Goal: Task Accomplishment & Management: Use online tool/utility

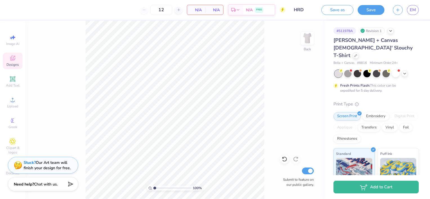
click at [17, 63] on span "Designs" at bounding box center [12, 64] width 12 height 5
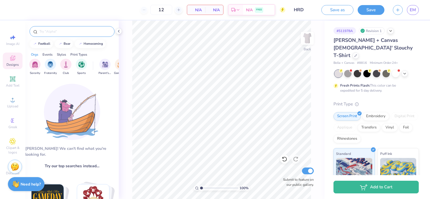
click at [72, 33] on input "text" at bounding box center [75, 32] width 72 height 6
type input "baseball"
click at [113, 48] on div "football bear homecoming" at bounding box center [71, 44] width 93 height 8
click at [107, 32] on icon at bounding box center [108, 32] width 2 height 2
click at [73, 27] on div at bounding box center [72, 31] width 85 height 11
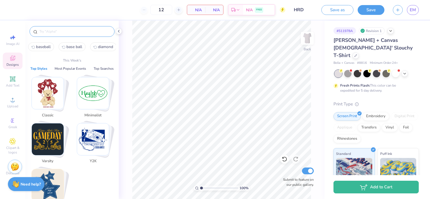
click at [72, 32] on input "text" at bounding box center [75, 32] width 72 height 6
click at [45, 48] on span "baseball" at bounding box center [43, 46] width 15 height 5
type input "baseball"
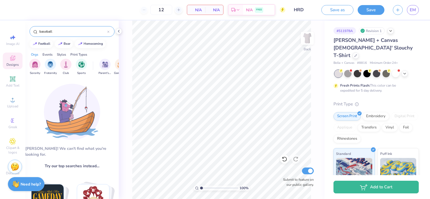
click at [44, 54] on div "Events" at bounding box center [47, 54] width 10 height 5
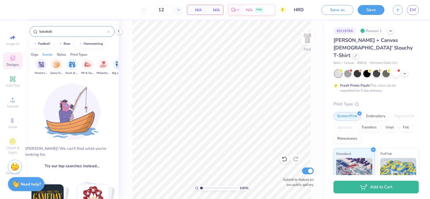
scroll to position [0, 70]
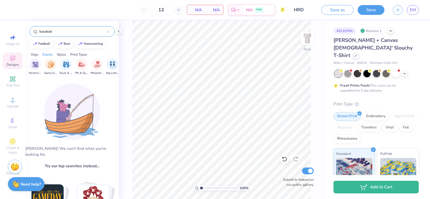
click at [108, 32] on icon at bounding box center [108, 32] width 2 height 2
click at [110, 47] on div "football bear homecoming" at bounding box center [71, 44] width 93 height 8
click at [42, 43] on div "football" at bounding box center [44, 43] width 12 height 3
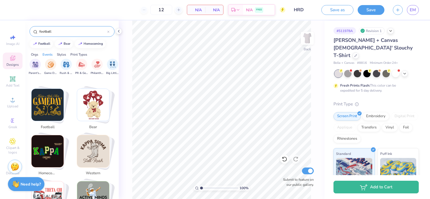
scroll to position [98, 0]
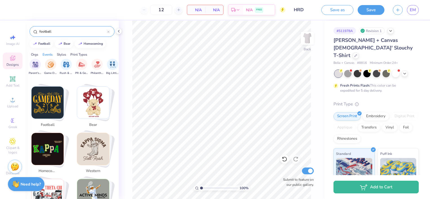
click at [93, 137] on img "Stack Card Button western" at bounding box center [93, 149] width 32 height 32
type input "western"
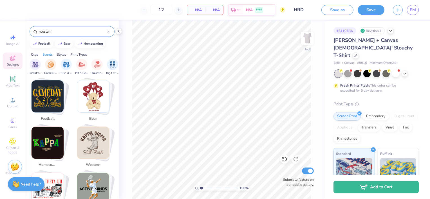
scroll to position [0, 0]
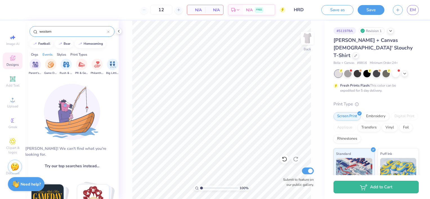
click at [110, 32] on div "western" at bounding box center [72, 31] width 85 height 11
click at [109, 32] on icon at bounding box center [108, 32] width 2 height 2
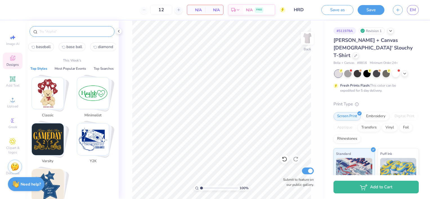
click at [109, 32] on input "text" at bounding box center [75, 32] width 72 height 6
click at [43, 47] on span "baseball" at bounding box center [43, 46] width 15 height 5
type input "baseball"
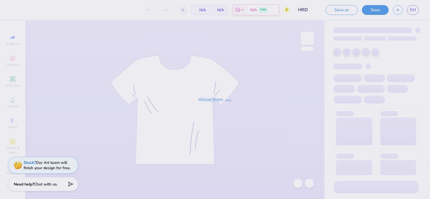
type input "12"
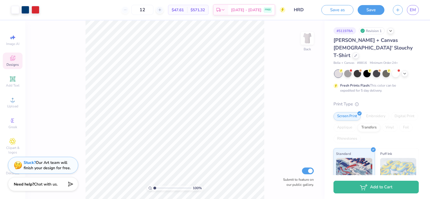
click at [18, 56] on div "Designs" at bounding box center [13, 61] width 20 height 17
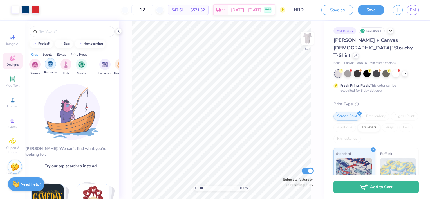
click at [46, 66] on div "filter for Fraternity" at bounding box center [50, 63] width 11 height 11
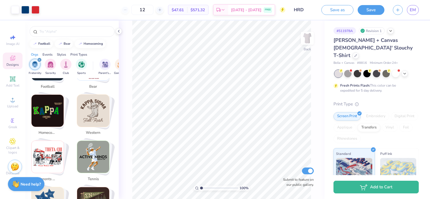
scroll to position [136, 0]
click at [410, 7] on span "EM" at bounding box center [413, 10] width 6 height 6
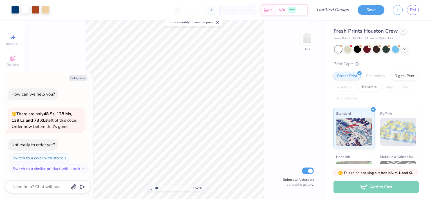
type input "1.57072565216414"
type textarea "x"
type input "1.57072565216414"
type textarea "x"
type input "1.57072565216414"
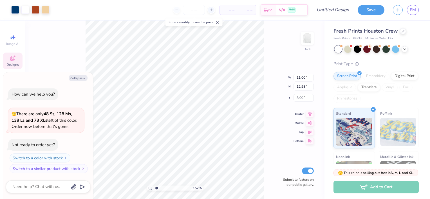
type textarea "x"
type input "1.57072565216414"
type textarea "x"
type input "1.57072565216414"
type textarea "x"
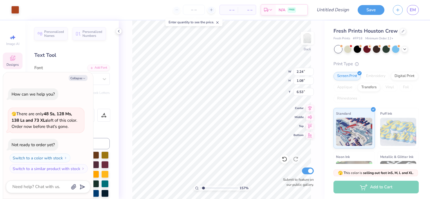
type input "1.57072565216414"
type textarea "x"
type input "1.57072565216414"
type textarea "x"
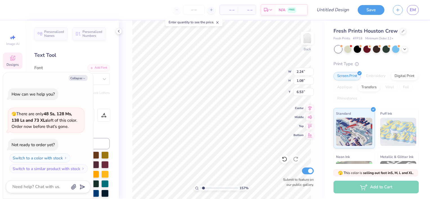
type textarea "r"
type input "1.57072565216414"
type textarea "x"
type textarea "rmh"
type input "1.57072565216414"
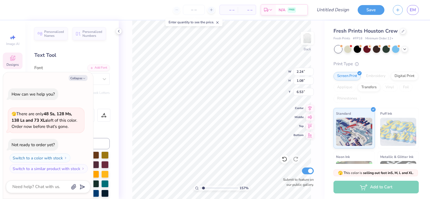
type textarea "x"
type textarea "rmhc"
type input "1.57072565216414"
type textarea "x"
type input "1.57072565216414"
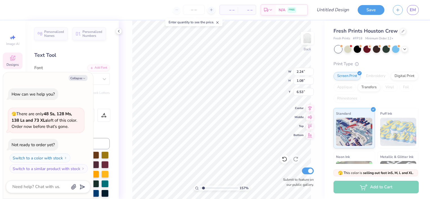
type textarea "x"
type input "3.56"
type input "1.62"
type input "9.63"
type input "1.57072565216414"
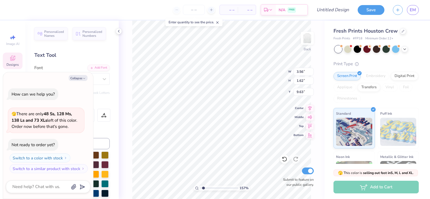
type textarea "x"
type input "1.57072565216414"
type textarea "x"
type textarea "ad"
type input "1.57072565216414"
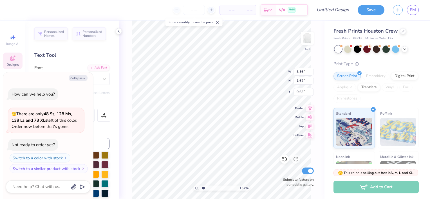
type textarea "x"
type textarea "a"
type input "1.57072565216414"
type textarea "x"
type input "1.57072565216414"
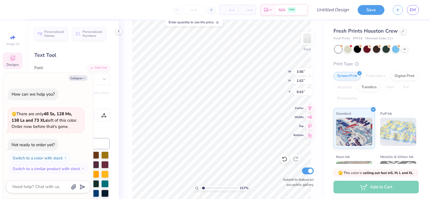
type textarea "x"
type input "1.57072565216414"
type textarea "x"
type input "1.57072565216414"
type textarea "x"
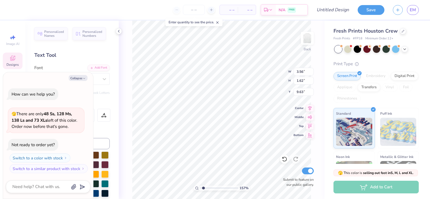
type textarea "A"
type input "1.57072565216414"
type textarea "x"
type textarea "AD"
type input "1.57072565216414"
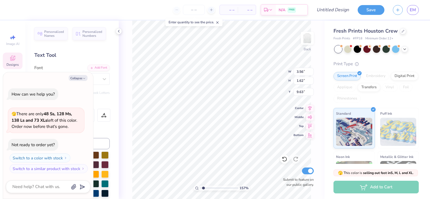
type textarea "x"
type textarea "ADP"
type input "1.57072565216414"
type textarea "x"
type textarea "ADPi"
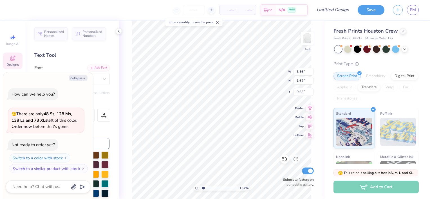
type input "1.57072565216414"
type textarea "x"
type input "1.57072565216414"
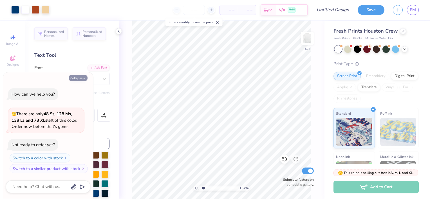
click at [77, 79] on button "Collapse" at bounding box center [78, 78] width 19 height 6
type textarea "x"
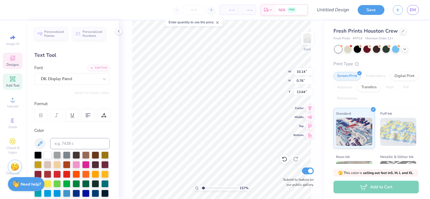
type input "1.57072565216414"
type textarea "a"
type input "1.57072565216414"
type textarea "al"
type input "1.57072565216414"
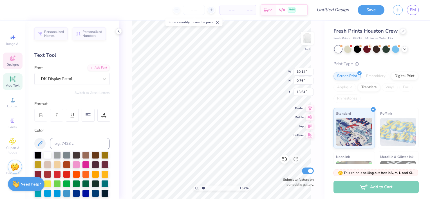
type textarea "alp"
type input "1.57072565216414"
type textarea "alph"
type input "1.57072565216414"
type textarea "alpha"
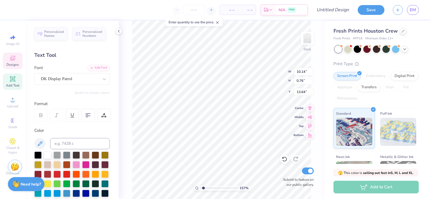
type input "1.57072565216414"
type textarea "alpha d"
type input "1.57072565216414"
type textarea "alpha del"
type input "1.57072565216414"
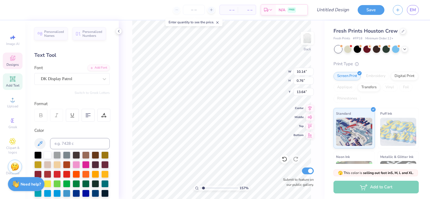
type textarea "alpha delta"
type input "1.57072565216414"
type textarea "alpha delta"
type input "1.57072565216414"
type textarea "alpha delta p"
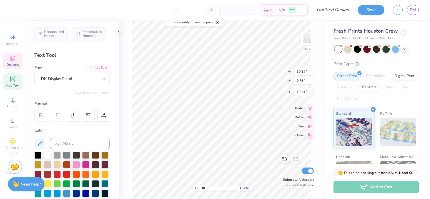
type input "1.57072565216414"
type textarea "alpha delta pi"
type input "1.57072565216414"
type input "6.28"
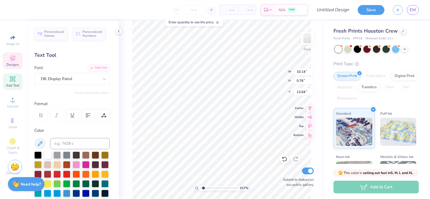
type input "0.74"
type input "13.65"
type input "1.57072565216414"
type textarea "h"
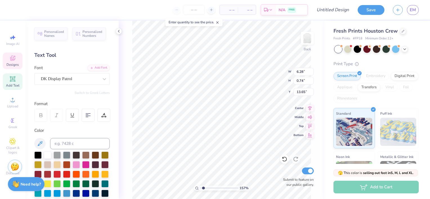
type input "1.57072565216414"
type textarea "ho"
type input "1.57072565216414"
type textarea "hom"
type input "1.57072565216414"
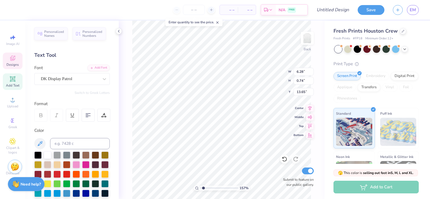
type textarea "homer"
type input "1.57072565216414"
type textarea "homeru"
type input "1.57072565216414"
type textarea "homerun"
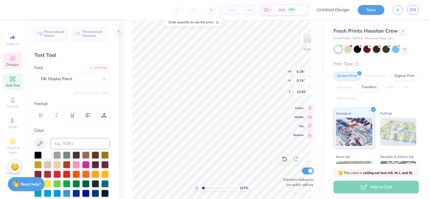
type input "1.57072565216414"
type textarea "homerun"
type input "1.57072565216414"
type textarea "homerun de"
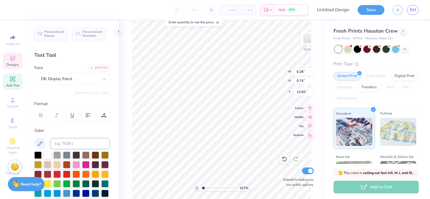
type input "1.57072565216414"
type textarea "homerun derby"
type input "1.57072565216414"
type textarea "homerun derby"
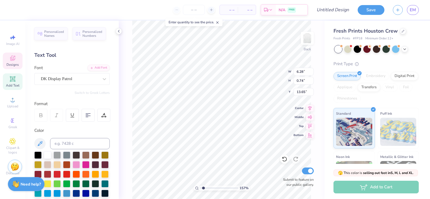
type input "1.57072565216414"
type textarea "homerun derby"
type input "1.57072565216414"
type textarea "al"
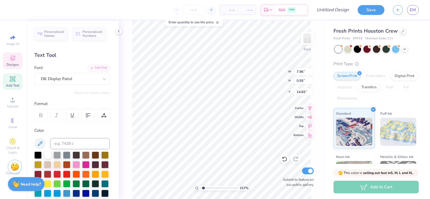
type input "1.57072565216414"
type textarea "alp"
type input "1.57072565216414"
type textarea "alpha"
type input "1.57072565216414"
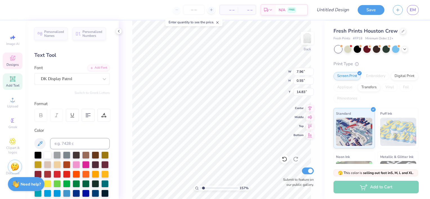
type textarea "alpha d"
type input "1.57072565216414"
type textarea "alpha del"
type input "1.57072565216414"
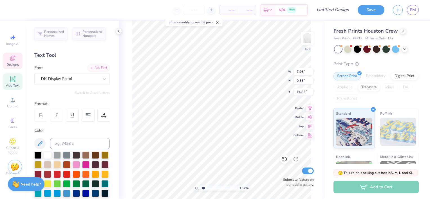
type textarea "alpha delta"
type input "1.57072565216414"
type textarea "alpha delta p"
type input "1.57072565216414"
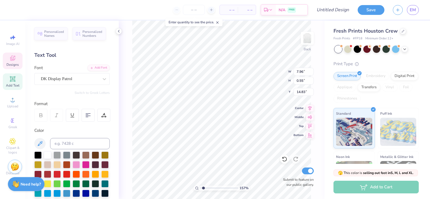
type textarea "alpha delta pi"
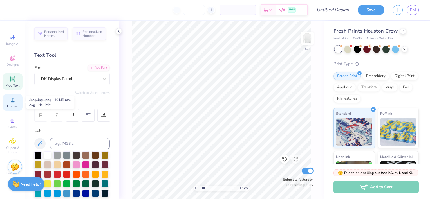
click at [17, 99] on div "Upload" at bounding box center [13, 102] width 20 height 17
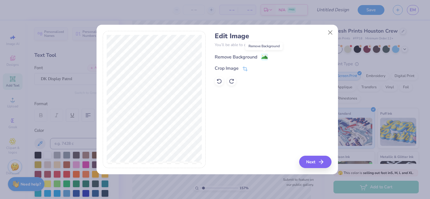
click at [267, 55] on image at bounding box center [264, 57] width 6 height 6
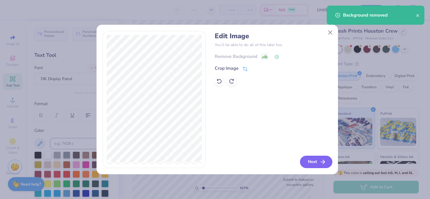
click at [312, 164] on button "Next" at bounding box center [316, 162] width 32 height 12
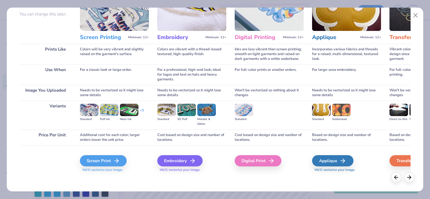
scroll to position [53, 0]
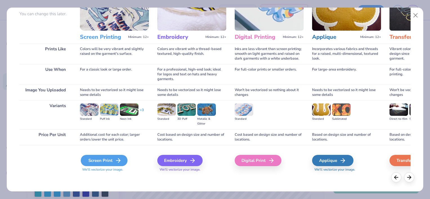
click at [111, 159] on div "Screen Print" at bounding box center [104, 160] width 47 height 11
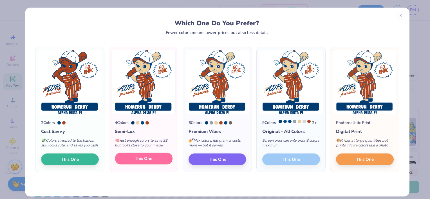
click at [142, 157] on span "This One" at bounding box center [143, 159] width 17 height 6
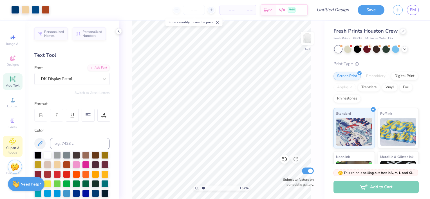
click at [17, 147] on span "Clipart & logos" at bounding box center [13, 150] width 20 height 9
type input "1.57072565216414"
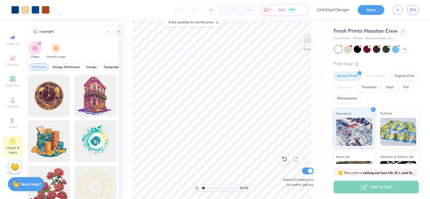
type input "copyright"
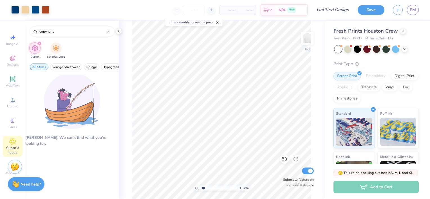
click at [39, 44] on icon "filter for Clipart" at bounding box center [39, 43] width 2 height 2
click at [12, 107] on span "Upload" at bounding box center [12, 106] width 11 height 5
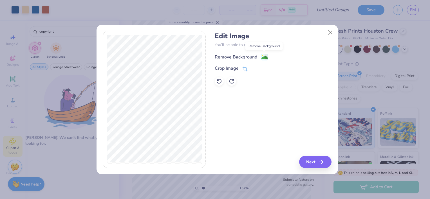
click at [265, 59] on image at bounding box center [264, 57] width 6 height 6
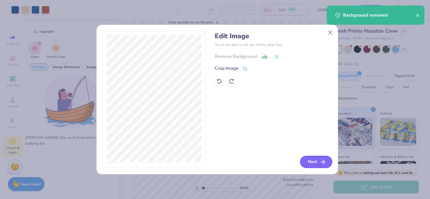
click at [321, 164] on icon "button" at bounding box center [322, 162] width 7 height 7
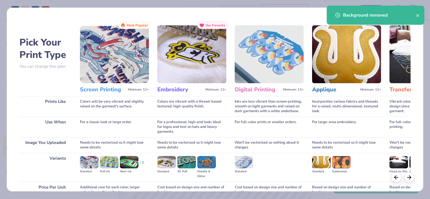
scroll to position [53, 0]
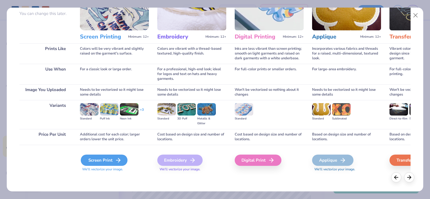
click at [119, 157] on icon at bounding box center [118, 160] width 7 height 7
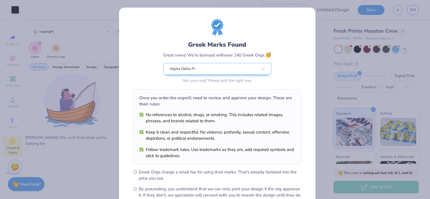
click at [277, 141] on body "Art colors – – Per Item – – Total Est. Delivery N/A FREE Design Title Save EM I…" at bounding box center [215, 99] width 430 height 199
type input "1.57072565216414"
type input "1.04"
type input "17.41"
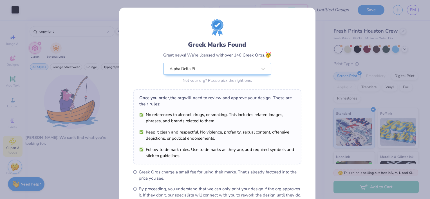
scroll to position [64, 0]
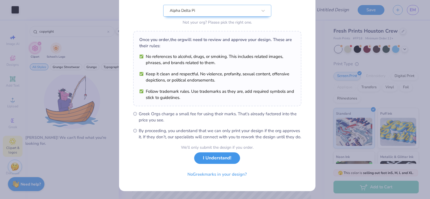
click at [227, 158] on button "I Understand!" at bounding box center [217, 159] width 46 height 12
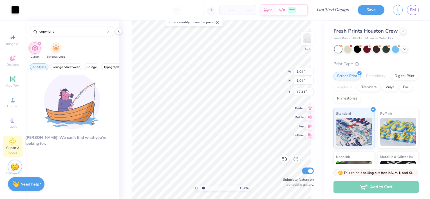
type input "1.71923217863805"
type input "7.40"
type input "8.98167565921292"
type input "0.26"
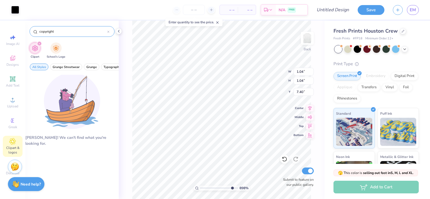
type input "8.17"
click at [14, 12] on div at bounding box center [15, 9] width 8 height 8
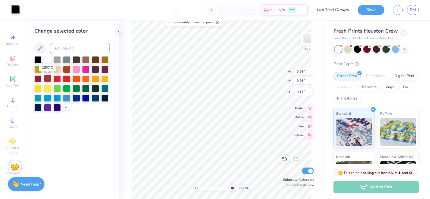
click at [44, 79] on div at bounding box center [47, 78] width 7 height 7
click at [41, 52] on icon at bounding box center [40, 48] width 7 height 7
type input "8.98167565921292"
type input "8.18"
type input "8.98167565921292"
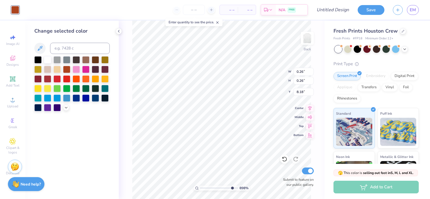
type input "12.10"
type input "13.64"
type input "4.43"
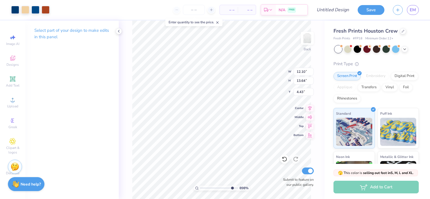
type input "8.98167565921292"
type input "0.26"
type input "8.18"
click at [283, 161] on icon at bounding box center [284, 159] width 5 height 5
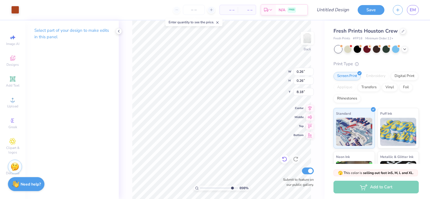
type input "8.98167565921292"
type input "0.14"
type input "8.33"
type input "8.98167565921292"
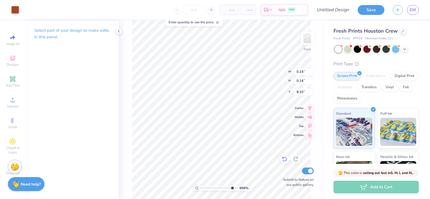
type input "8.24"
type input "8.98167565921292"
type input "12.10"
type input "13.64"
type input "4.43"
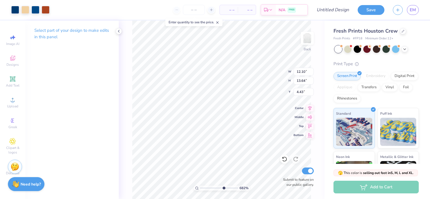
type input "6.82114759111912"
type input "0.14"
type input "8.24"
type input "6.27020796110598"
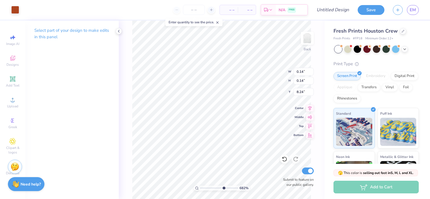
type input "8.94"
type input "5.49021316767157"
type input "12.10"
type input "13.64"
type input "4.43"
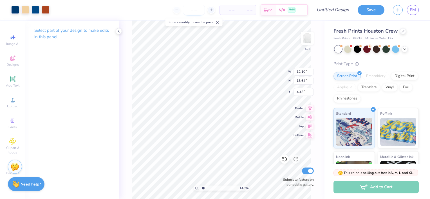
type input "1.44657230097513"
click at [194, 9] on input "number" at bounding box center [194, 10] width 22 height 10
type input "12"
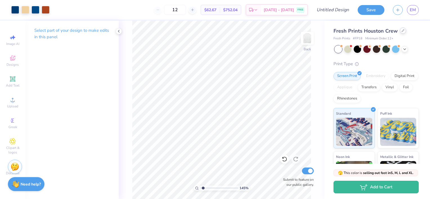
click at [400, 30] on div at bounding box center [403, 31] width 6 height 6
type input "1.44657230097513"
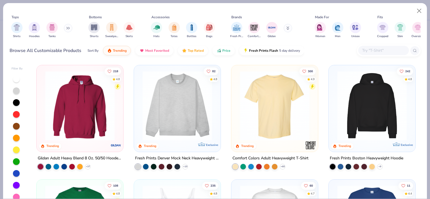
click at [371, 55] on div at bounding box center [383, 50] width 51 height 9
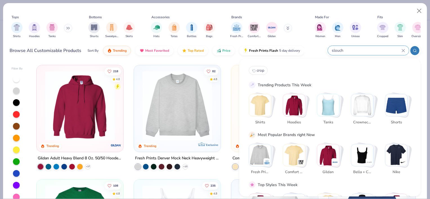
type input "slouch"
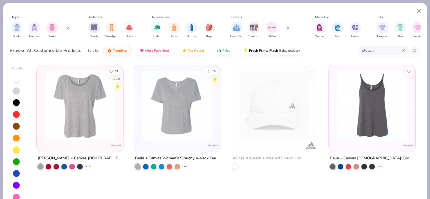
click at [95, 116] on img at bounding box center [79, 106] width 75 height 70
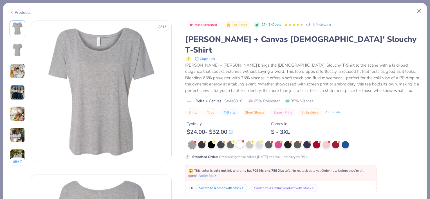
click at [243, 140] on div at bounding box center [243, 141] width 2 height 2
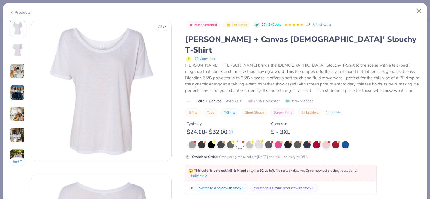
click at [259, 141] on div at bounding box center [259, 144] width 7 height 7
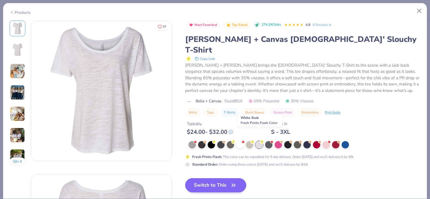
click at [232, 184] on icon "button" at bounding box center [233, 185] width 3 height 3
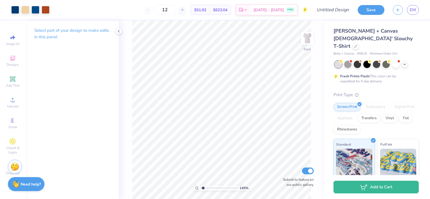
click at [288, 182] on div "145 % Back Submit to feature on our public gallery." at bounding box center [222, 110] width 206 height 179
type input "1.30383152680731"
type input "8.46"
type input "9.53"
type input "4.55"
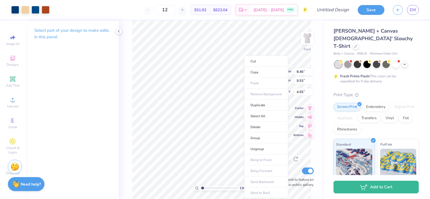
type input "1.30383152680731"
type input "2.17"
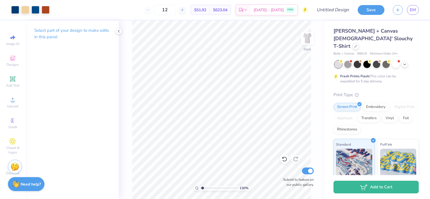
click at [299, 183] on div "130 % Back Submit to feature on our public gallery." at bounding box center [222, 110] width 206 height 179
type input "1.30383152680731"
type input "2.20"
click at [353, 43] on div at bounding box center [356, 46] width 6 height 6
type input "1.30383152680731"
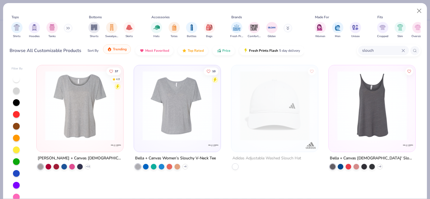
click at [124, 53] on button "Trending" at bounding box center [117, 49] width 28 height 10
click at [403, 50] on icon at bounding box center [403, 50] width 3 height 3
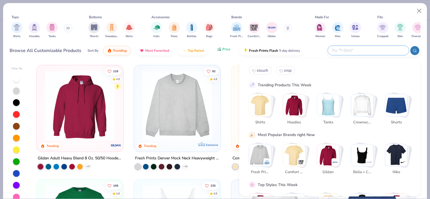
click at [225, 52] on button "Price" at bounding box center [223, 49] width 22 height 10
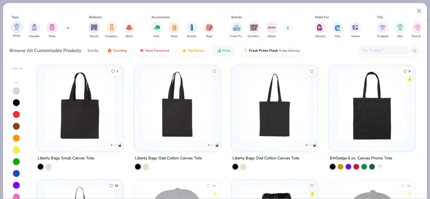
click at [19, 25] on img "filter for Shirts" at bounding box center [17, 27] width 6 height 6
type input "1.30383152680731"
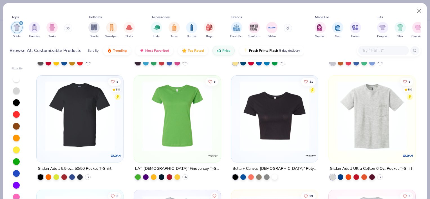
scroll to position [1477, 0]
click at [275, 176] on div at bounding box center [275, 177] width 6 height 6
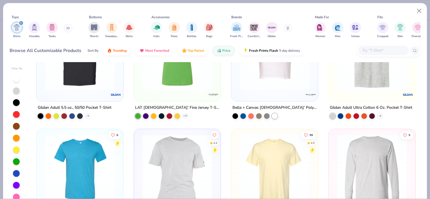
scroll to position [1537, 0]
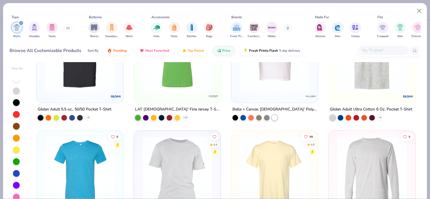
click at [393, 48] on input "text" at bounding box center [383, 50] width 43 height 6
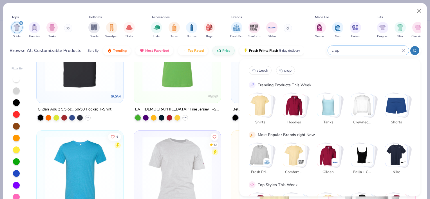
type input "crop"
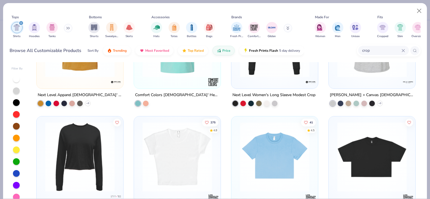
scroll to position [248, 0]
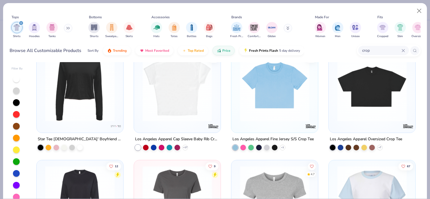
click at [203, 101] on img at bounding box center [177, 87] width 75 height 70
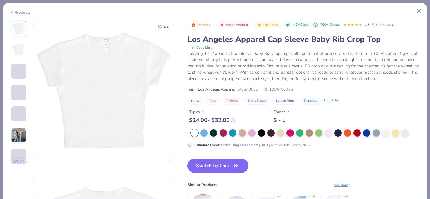
click at [213, 168] on button "Switch to This" at bounding box center [217, 166] width 61 height 14
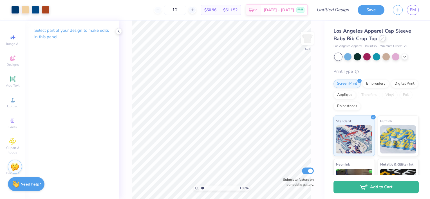
click at [384, 37] on div at bounding box center [383, 38] width 6 height 6
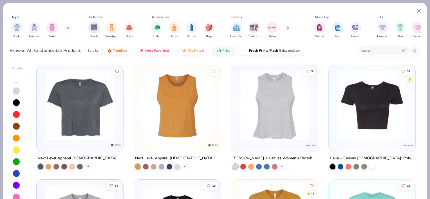
click at [372, 167] on div at bounding box center [372, 167] width 6 height 6
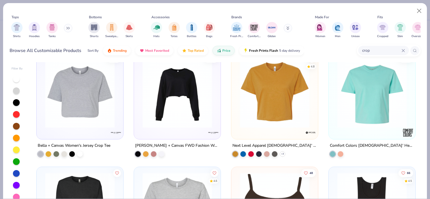
scroll to position [136, 0]
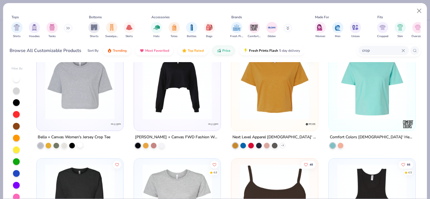
click at [77, 146] on div at bounding box center [80, 145] width 6 height 6
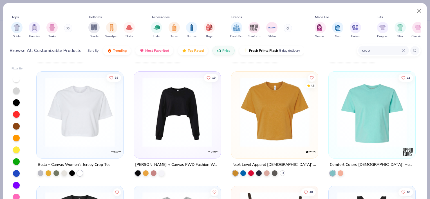
scroll to position [102, 0]
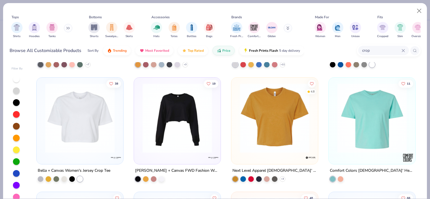
click at [97, 111] on div at bounding box center [155, 118] width 226 height 70
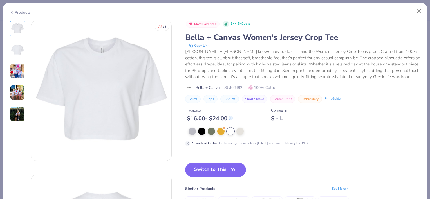
click at [15, 74] on img at bounding box center [17, 71] width 15 height 15
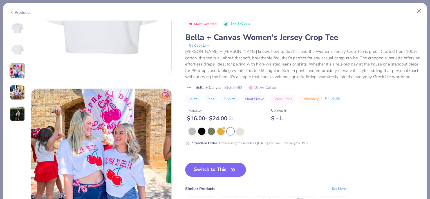
scroll to position [308, 0]
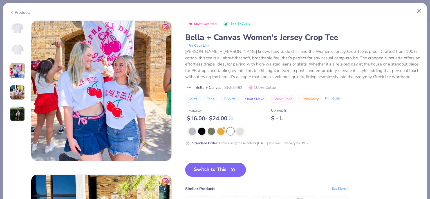
click at [21, 91] on img at bounding box center [17, 92] width 15 height 15
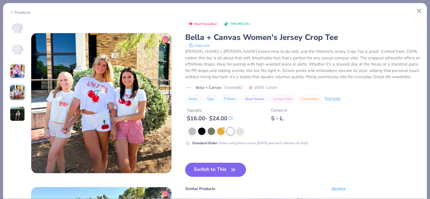
scroll to position [463, 0]
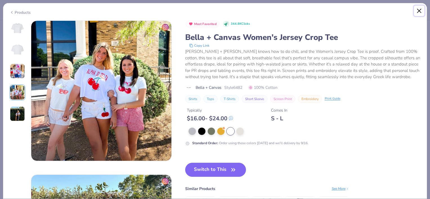
click at [420, 11] on button "Close" at bounding box center [419, 11] width 11 height 11
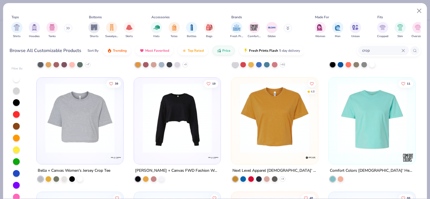
click at [276, 117] on img at bounding box center [274, 118] width 75 height 70
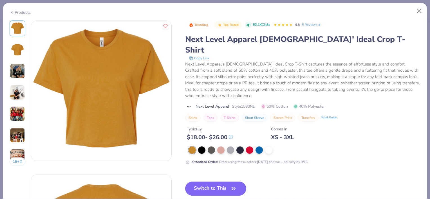
click at [20, 88] on img at bounding box center [17, 92] width 15 height 15
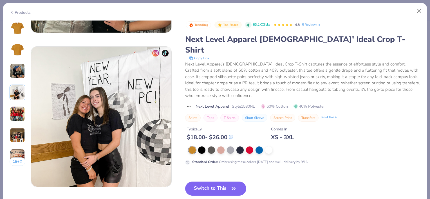
scroll to position [463, 0]
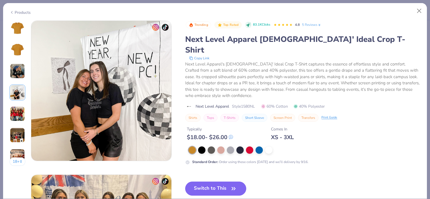
click at [20, 77] on img at bounding box center [17, 71] width 15 height 15
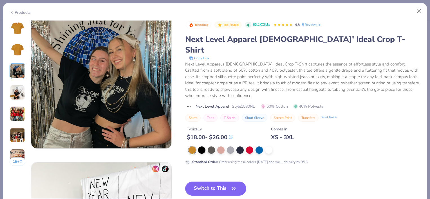
scroll to position [308, 0]
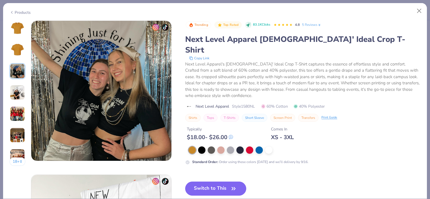
click at [23, 125] on div "18 +" at bounding box center [18, 96] width 16 height 150
click at [21, 136] on img at bounding box center [17, 135] width 15 height 15
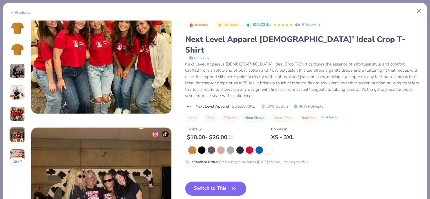
scroll to position [771, 0]
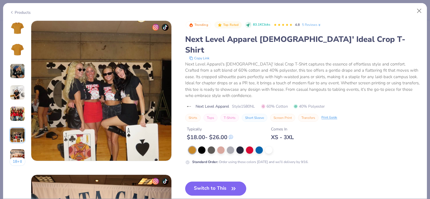
click at [19, 123] on div "18 +" at bounding box center [18, 96] width 16 height 150
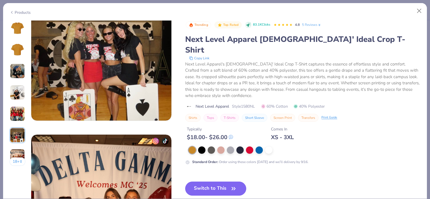
click at [18, 151] on img at bounding box center [17, 156] width 15 height 15
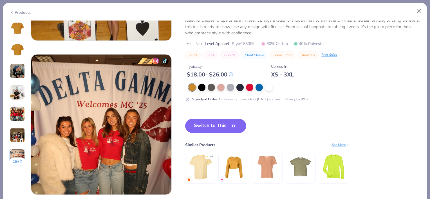
scroll to position [925, 0]
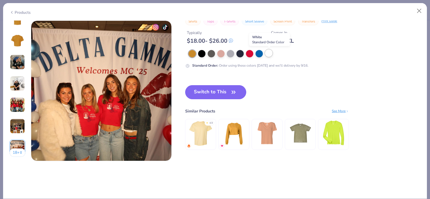
click at [270, 53] on div at bounding box center [268, 53] width 7 height 7
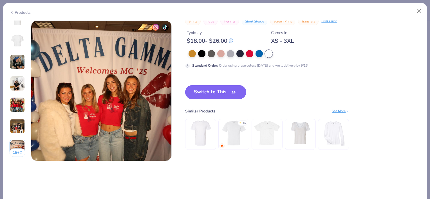
click at [220, 91] on button "Switch to This" at bounding box center [215, 92] width 61 height 14
click at [220, 94] on button "Switch to This" at bounding box center [215, 92] width 61 height 14
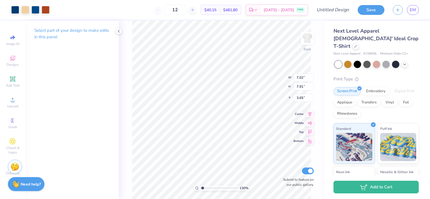
type input "1.30383152680731"
type input "7.88"
type input "8.88"
type input "2.68"
type input "1.30383152680731"
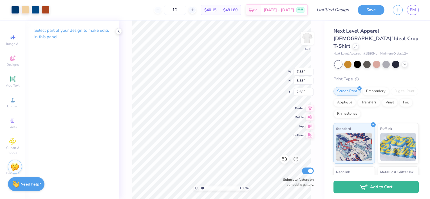
type input "2.80"
click at [186, 6] on input "12" at bounding box center [175, 10] width 22 height 10
type input "1"
click at [186, 11] on input "20" at bounding box center [175, 10] width 22 height 10
type input "25"
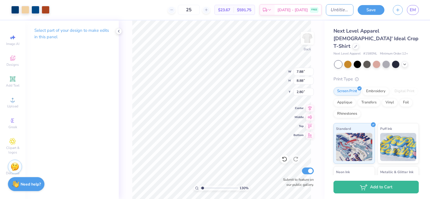
click at [342, 10] on input "Design Title" at bounding box center [340, 9] width 28 height 11
type input "r"
type input "1.30383152680731"
type input "rm"
type input "1.30383152680731"
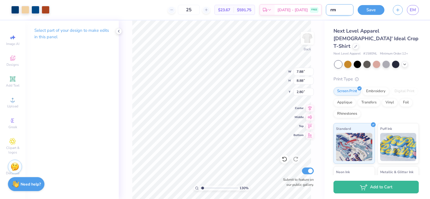
type input "r"
type input "1.30383152680731"
type input "H"
type input "1.30383152680731"
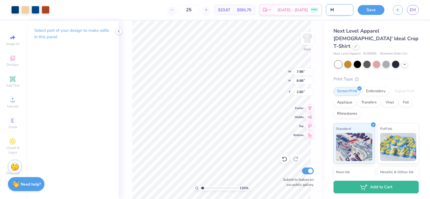
type input "Ho"
click at [377, 13] on button "Save" at bounding box center [371, 9] width 27 height 10
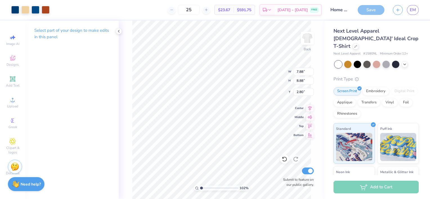
click at [274, 70] on div "102 % Back W 7.88 7.88 " H 8.88 8.88 " Y 2.80 2.80 " Center Middle Top Bottom S…" at bounding box center [222, 110] width 206 height 179
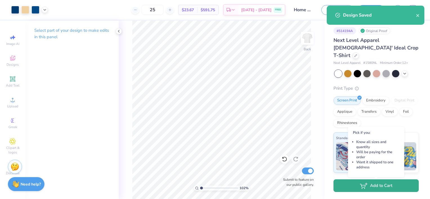
click at [381, 191] on button "Add to Cart" at bounding box center [375, 186] width 85 height 13
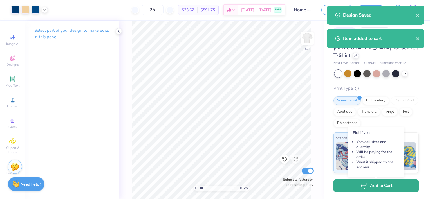
click at [349, 186] on button "Add to Cart" at bounding box center [375, 186] width 85 height 13
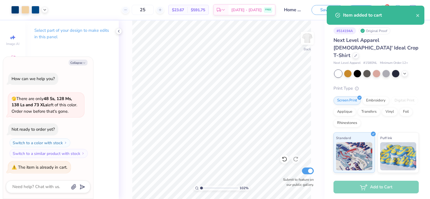
click at [418, 40] on div "# 514194A Original Proof Next Level Apparel Ladies' Ideal Crop T-Shirt Next Lev…" at bounding box center [377, 140] width 106 height 239
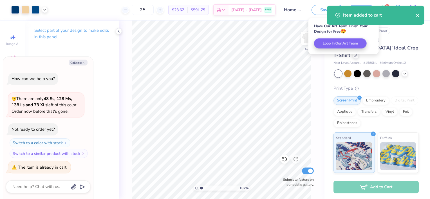
click at [418, 14] on icon "close" at bounding box center [418, 15] width 4 height 5
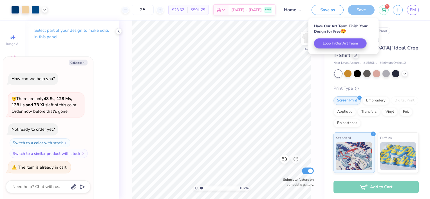
click at [383, 12] on div "Art colors 25 $23.67 Per Item $591.75 Total Est. Delivery Sep 14 - 17 FREE Desi…" at bounding box center [215, 99] width 430 height 199
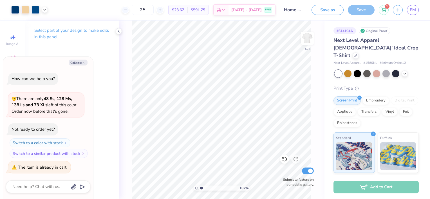
click at [383, 12] on div "1" at bounding box center [384, 10] width 10 height 10
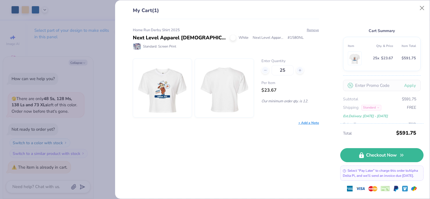
scroll to position [10, 0]
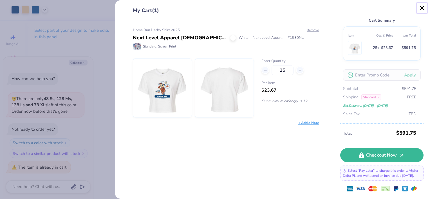
click at [422, 7] on button "Close" at bounding box center [422, 8] width 11 height 11
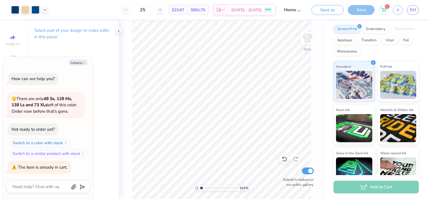
scroll to position [77, 0]
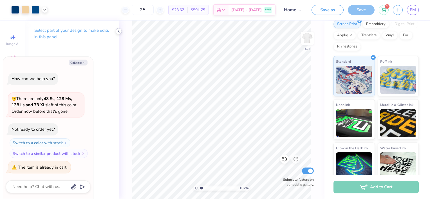
click at [118, 29] on icon at bounding box center [119, 31] width 5 height 5
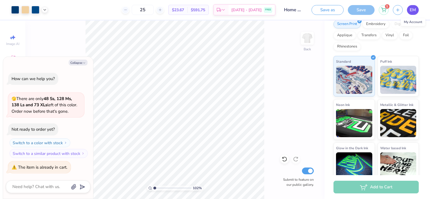
click at [413, 12] on span "EM" at bounding box center [413, 10] width 6 height 6
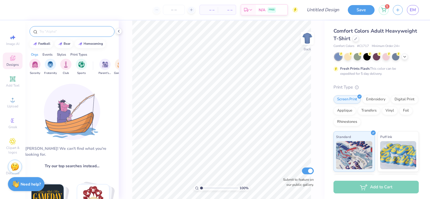
click at [79, 28] on div at bounding box center [72, 31] width 85 height 11
click at [118, 32] on icon at bounding box center [119, 31] width 5 height 5
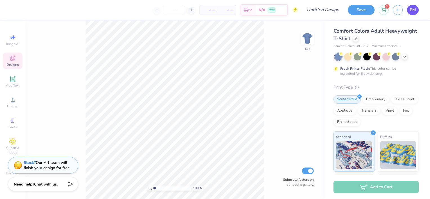
click at [414, 10] on span "EM" at bounding box center [413, 10] width 6 height 6
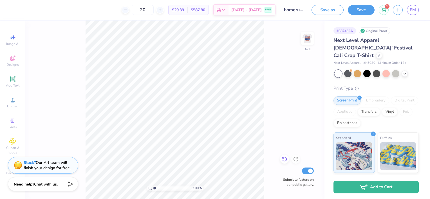
click at [284, 160] on icon at bounding box center [285, 159] width 6 height 6
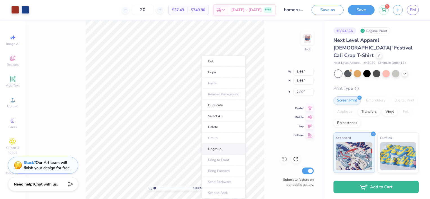
click at [226, 146] on li "Ungroup" at bounding box center [223, 149] width 44 height 11
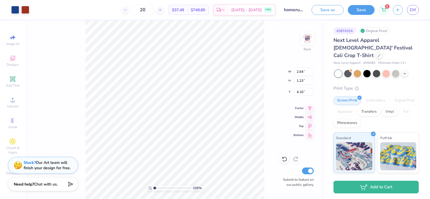
type input "1.05260759264343"
type input "2.38"
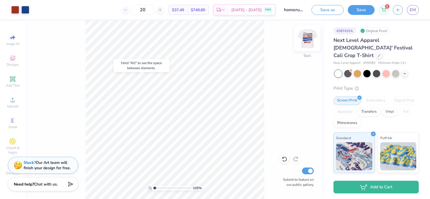
click at [308, 48] on img at bounding box center [307, 38] width 23 height 23
click at [308, 44] on img at bounding box center [307, 38] width 11 height 11
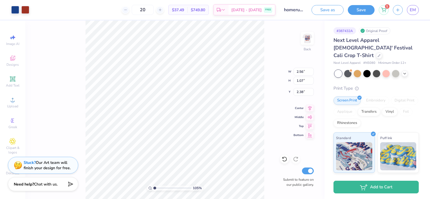
type input "1.05260759264343"
type input "3.00"
click at [306, 84] on input "1.07" at bounding box center [304, 81] width 20 height 8
click at [308, 41] on img at bounding box center [307, 38] width 23 height 23
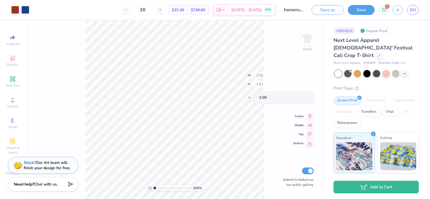
type input "1.05260759264343"
click at [164, 10] on div at bounding box center [160, 10] width 8 height 8
click at [129, 11] on div at bounding box center [126, 10] width 8 height 8
click at [154, 10] on input "20" at bounding box center [143, 10] width 22 height 10
type input "25"
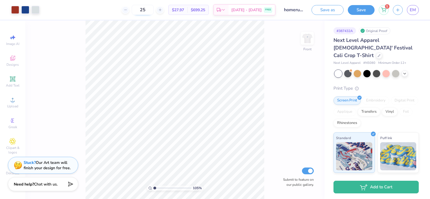
click at [154, 10] on input "25" at bounding box center [143, 10] width 22 height 10
click at [296, 98] on div "105 % Front Submit to feature on our public gallery." at bounding box center [174, 110] width 299 height 179
click at [366, 10] on button "Save" at bounding box center [361, 9] width 27 height 10
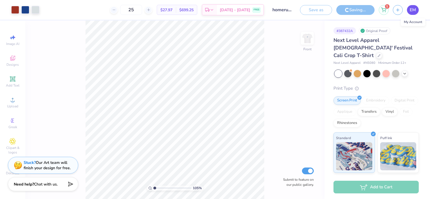
click at [417, 10] on link "EM" at bounding box center [413, 10] width 12 height 10
type input "1.05260759264343"
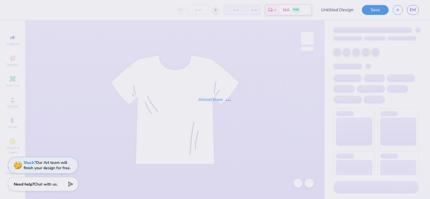
type input "camo"
type input "50"
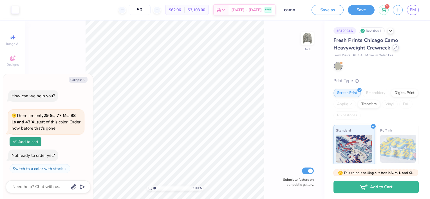
click at [393, 50] on div at bounding box center [396, 47] width 6 height 6
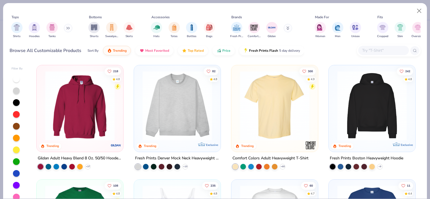
type textarea "x"
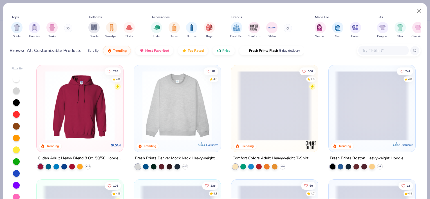
click at [370, 52] on input "text" at bounding box center [383, 50] width 43 height 6
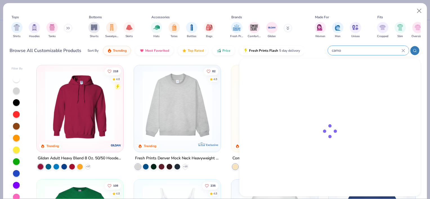
type input "camo"
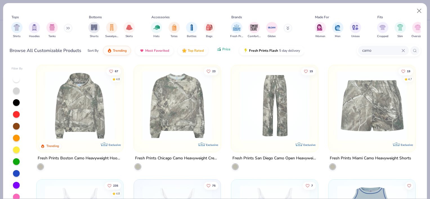
click at [224, 50] on span "Price" at bounding box center [226, 49] width 8 height 5
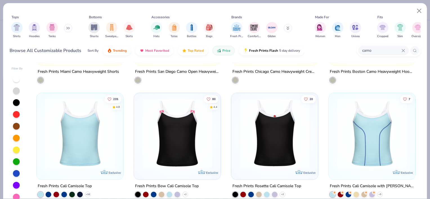
scroll to position [34, 0]
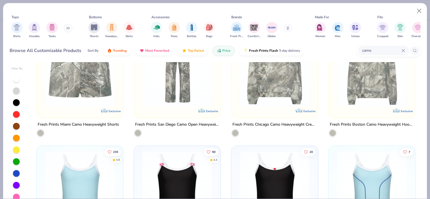
click at [82, 89] on img at bounding box center [79, 72] width 75 height 70
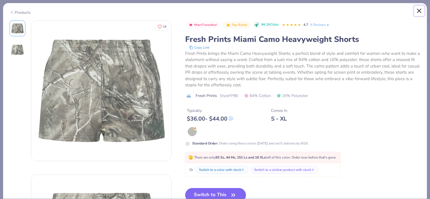
click at [420, 10] on button "Close" at bounding box center [419, 11] width 11 height 11
type textarea "x"
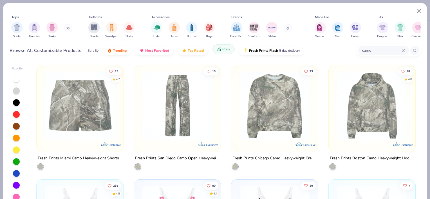
click at [229, 48] on span "Price" at bounding box center [226, 49] width 8 height 5
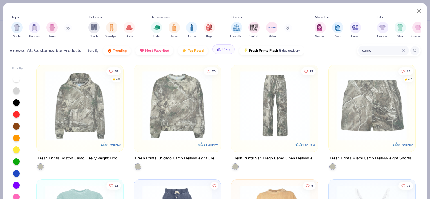
click at [229, 48] on span "Price" at bounding box center [226, 49] width 8 height 5
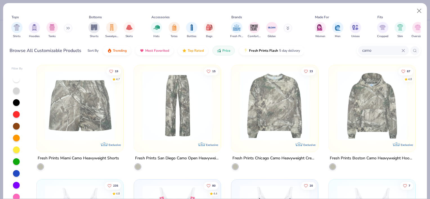
click at [402, 52] on icon at bounding box center [403, 50] width 3 height 3
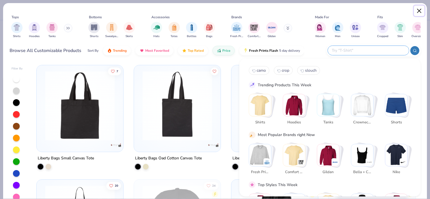
click at [423, 10] on button "Close" at bounding box center [419, 11] width 11 height 11
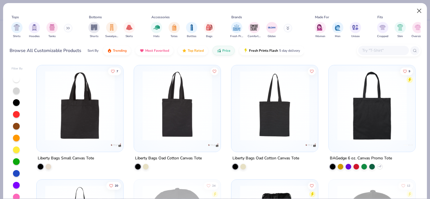
type textarea "x"
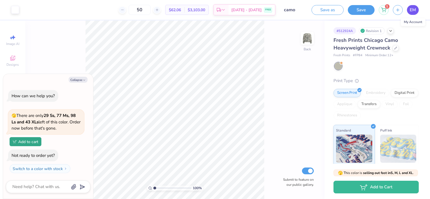
click at [416, 8] on link "EM" at bounding box center [413, 10] width 12 height 10
